Goal: Find specific page/section: Find specific page/section

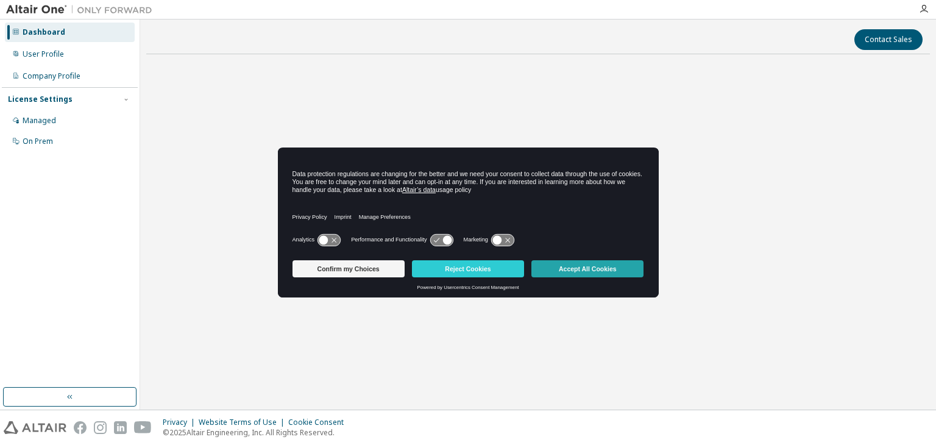
click at [619, 268] on button "Accept All Cookies" at bounding box center [588, 268] width 112 height 17
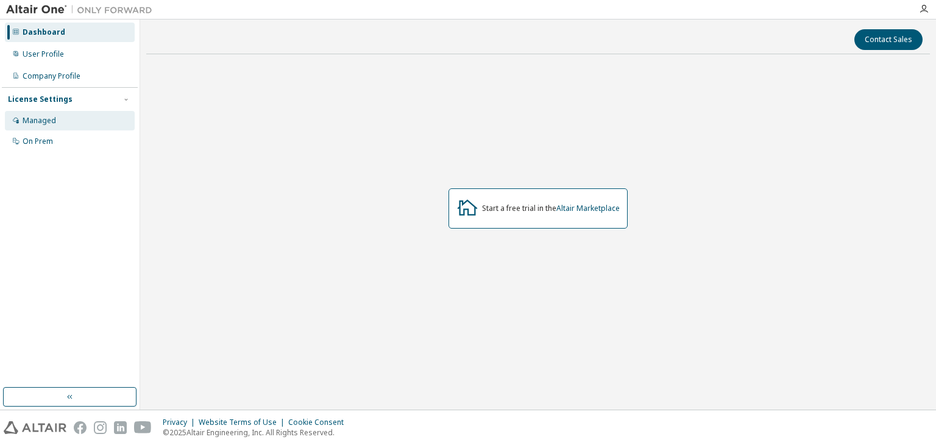
click at [12, 119] on div "Managed" at bounding box center [70, 121] width 130 height 20
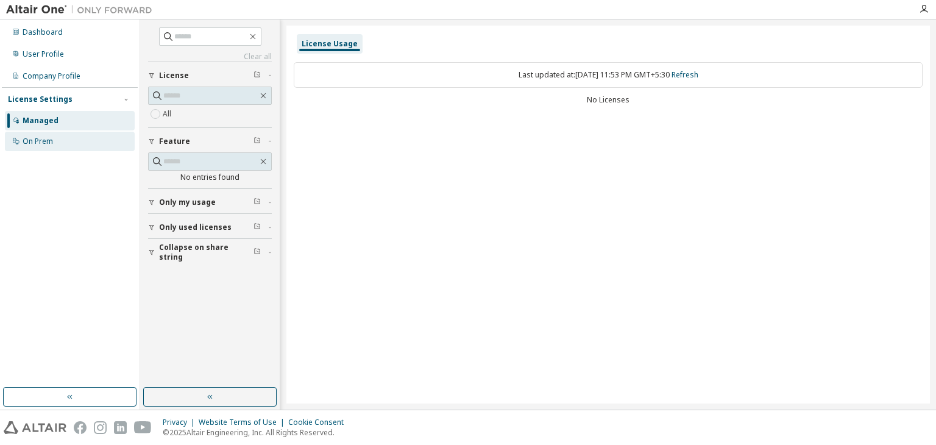
click at [32, 140] on div "On Prem" at bounding box center [38, 142] width 30 height 10
